Goal: Information Seeking & Learning: Learn about a topic

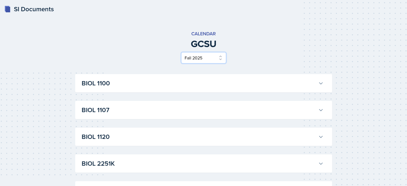
click at [215, 55] on select "Select Semester Fall 2025 Spring 2025 Fall 2024 Spring 2024 Fall 2023 Spring 20…" at bounding box center [203, 57] width 45 height 11
select select "e7b6c66a-987a-4ab3-92d3-5526cc86007b"
click at [183, 52] on select "Select Semester Fall 2025 Spring 2025 Fall 2024 Spring 2024 Fall 2023 Spring 20…" at bounding box center [203, 57] width 45 height 11
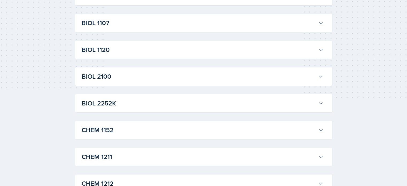
scroll to position [96, 0]
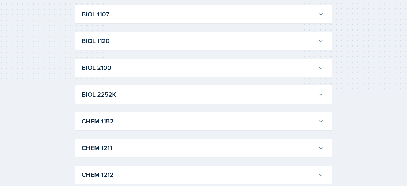
click at [280, 68] on h3 "BIOL 2100" at bounding box center [199, 68] width 234 height 10
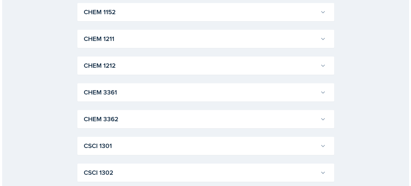
scroll to position [0, 0]
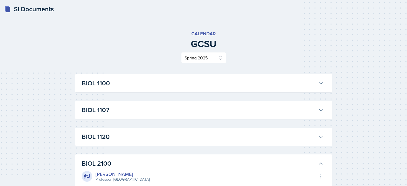
click at [44, 9] on div "SI Documents" at bounding box center [29, 9] width 50 height 10
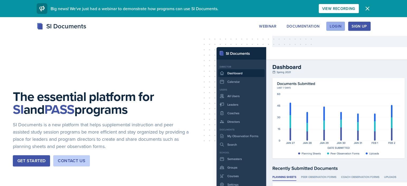
click at [341, 25] on div "Login" at bounding box center [336, 26] width 12 height 4
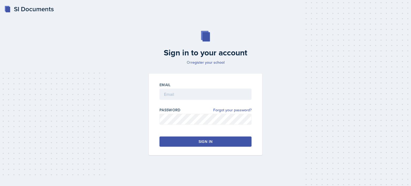
click at [206, 87] on div "Email" at bounding box center [206, 84] width 92 height 5
click at [206, 91] on input "email" at bounding box center [206, 94] width 92 height 11
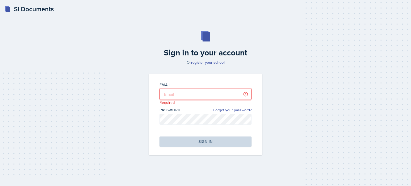
type input "[EMAIL_ADDRESS][PERSON_NAME][DOMAIN_NAME]"
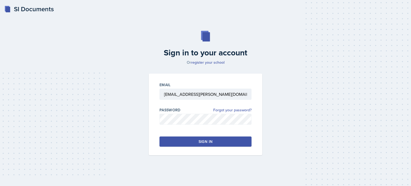
click at [216, 146] on button "Sign in" at bounding box center [206, 141] width 92 height 10
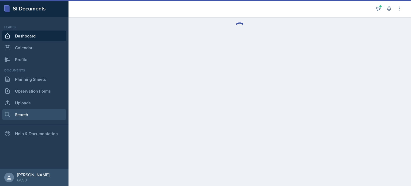
click at [25, 113] on link "Search" at bounding box center [34, 114] width 64 height 11
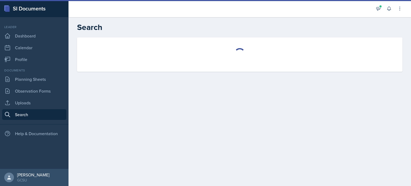
select select "all"
select select "1"
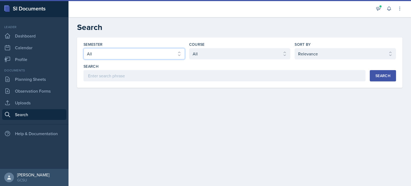
click at [118, 48] on select "Select semester All Fall 2025 Spring 2025 Fall 2024 Spring 2024 Fall 2023 Sprin…" at bounding box center [133, 53] width 101 height 11
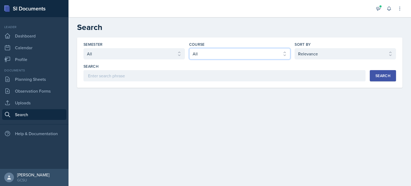
click at [200, 54] on select "Select course All ACCT 3101 ACCT 3102 ASTR 1000 BIOL 1100 BIOL 1107 BIOL 1108 B…" at bounding box center [239, 53] width 101 height 11
select select "5687ebe7-0029-4f91-85b7-4eb85b843e3b"
click at [189, 48] on select "Select course All ACCT 3101 ACCT 3102 ASTR 1000 BIOL 1100 BIOL 1107 BIOL 1108 B…" at bounding box center [239, 53] width 101 height 11
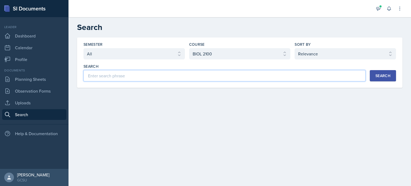
click at [249, 78] on input at bounding box center [224, 75] width 282 height 11
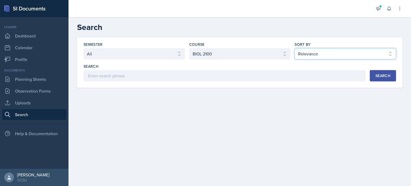
click at [364, 49] on select "Select sort by Relevance Document Date (Asc) Document Date (Desc)" at bounding box center [345, 53] width 101 height 11
click at [362, 50] on select "Select sort by Relevance Document Date (Asc) Document Date (Desc)" at bounding box center [345, 53] width 101 height 11
click at [380, 76] on div "Search" at bounding box center [382, 76] width 15 height 4
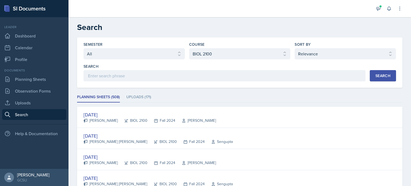
drag, startPoint x: 105, startPoint y: 117, endPoint x: 217, endPoint y: 96, distance: 113.8
click at [217, 96] on ul "Planning Sheets (508) Uploads (171)" at bounding box center [239, 97] width 325 height 10
click at [122, 97] on ul "Planning Sheets (508) Uploads (171)" at bounding box center [239, 97] width 325 height 10
click at [132, 96] on li "Uploads (171)" at bounding box center [138, 97] width 25 height 10
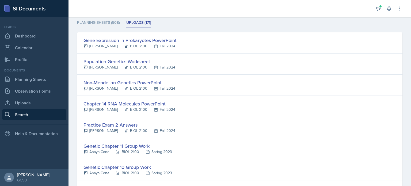
scroll to position [66, 0]
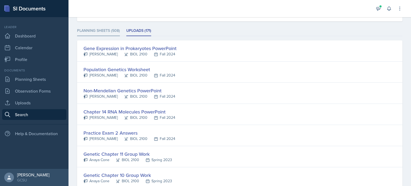
click at [105, 30] on li "Planning Sheets (508)" at bounding box center [98, 31] width 43 height 10
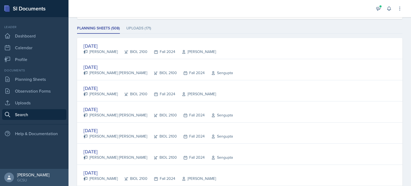
scroll to position [67, 0]
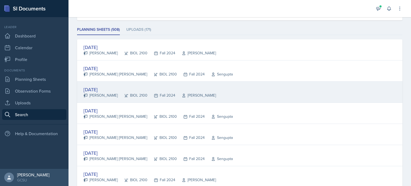
click at [110, 89] on div "[DATE]" at bounding box center [149, 89] width 132 height 7
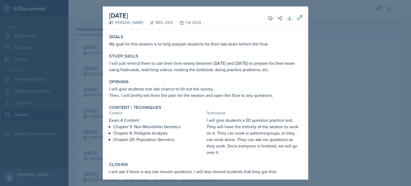
click at [325, 21] on div at bounding box center [205, 93] width 411 height 186
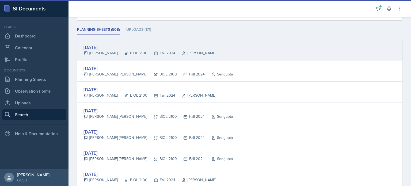
click at [86, 51] on icon at bounding box center [86, 52] width 4 height 3
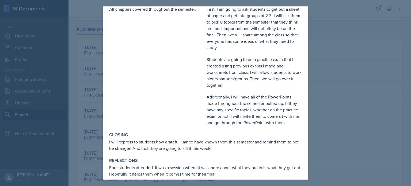
scroll to position [135, 0]
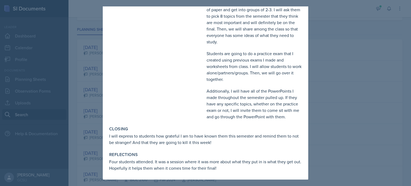
click at [324, 97] on div at bounding box center [205, 93] width 411 height 186
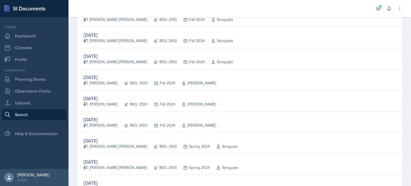
scroll to position [169, 0]
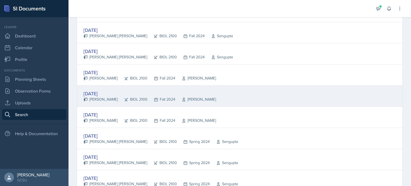
click at [111, 91] on div "[DATE]" at bounding box center [149, 93] width 132 height 7
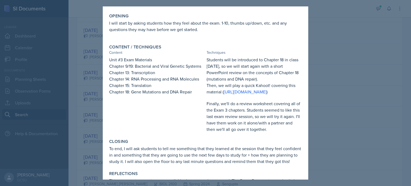
scroll to position [78, 0]
click at [333, 71] on div at bounding box center [205, 93] width 411 height 186
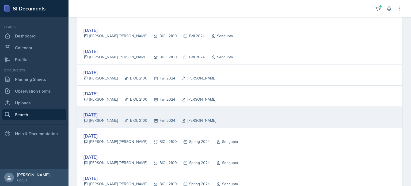
click at [104, 112] on div "[DATE]" at bounding box center [149, 114] width 132 height 7
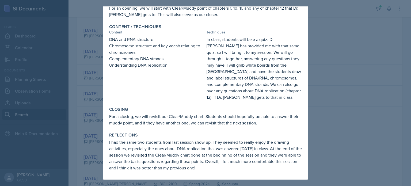
scroll to position [87, 0]
click at [336, 83] on div at bounding box center [205, 93] width 411 height 186
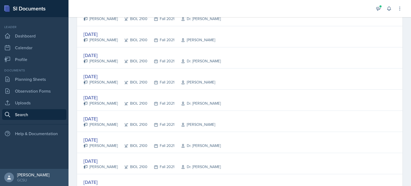
scroll to position [885, 0]
